Goal: Transaction & Acquisition: Purchase product/service

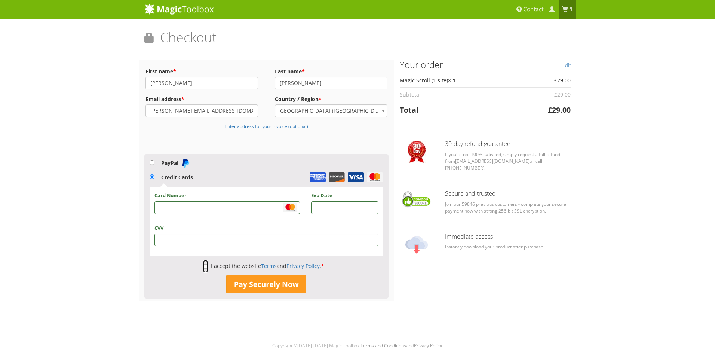
click at [204, 268] on input "I accept the website Terms and Privacy Policy . *" at bounding box center [205, 266] width 5 height 13
checkbox input "true"
click at [257, 281] on button "Pay Securely Now" at bounding box center [266, 284] width 80 height 19
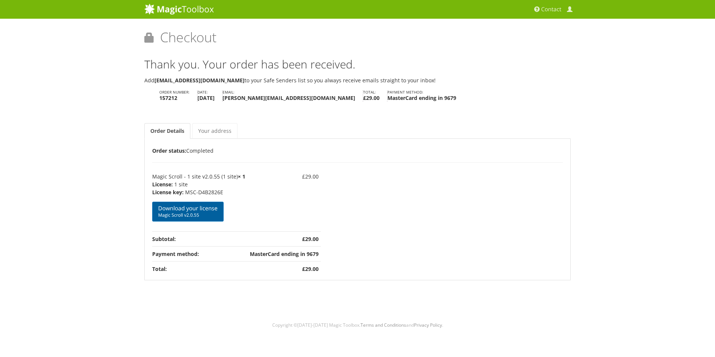
click at [205, 208] on link "Download your license Magic Scroll v2.0.55" at bounding box center [187, 212] width 71 height 20
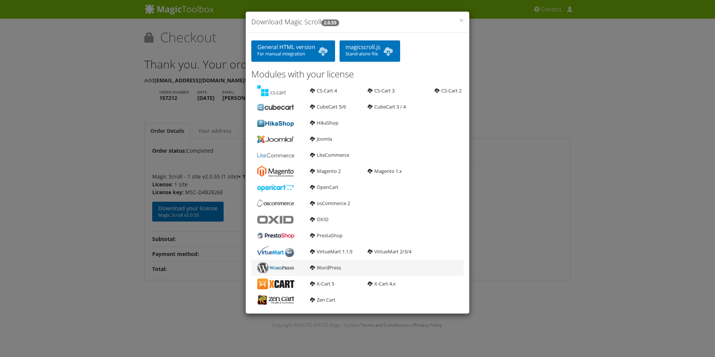
click at [272, 268] on b at bounding box center [275, 267] width 37 height 11
click at [321, 268] on link "WordPress" at bounding box center [325, 267] width 31 height 7
click at [556, 105] on div "× Download Magic Scroll 2.0.55 General HTML version For manual integration magi…" at bounding box center [357, 178] width 715 height 357
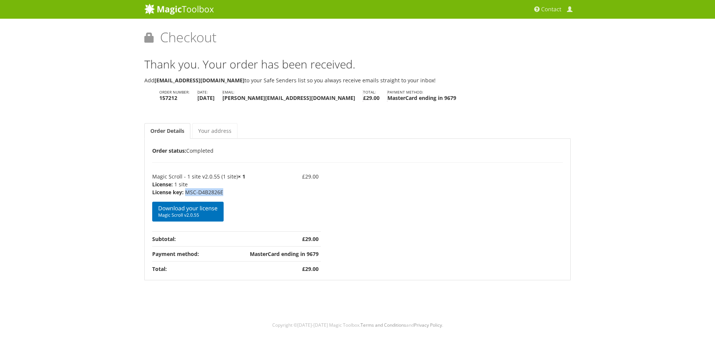
drag, startPoint x: 225, startPoint y: 192, endPoint x: 187, endPoint y: 192, distance: 37.4
click at [187, 192] on p "MSC-D4B2826E" at bounding box center [198, 192] width 93 height 8
copy p "MSC-D4B2826E"
click at [248, 196] on td "£ 29.00" at bounding box center [284, 200] width 73 height 61
drag, startPoint x: 153, startPoint y: 190, endPoint x: 182, endPoint y: 193, distance: 28.9
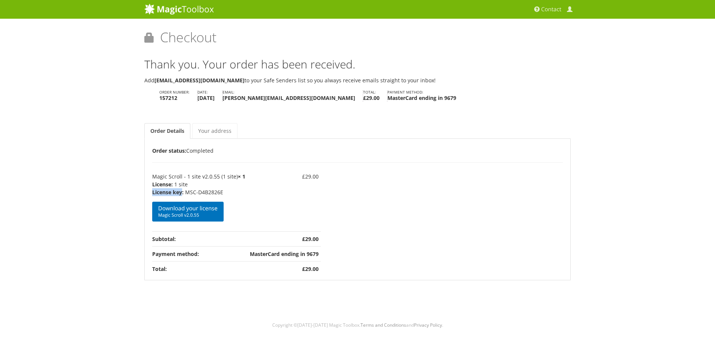
click at [182, 193] on strong "License key:" at bounding box center [167, 192] width 31 height 8
drag, startPoint x: 182, startPoint y: 193, endPoint x: 178, endPoint y: 193, distance: 3.8
copy strong "License key"
